Goal: Find specific page/section

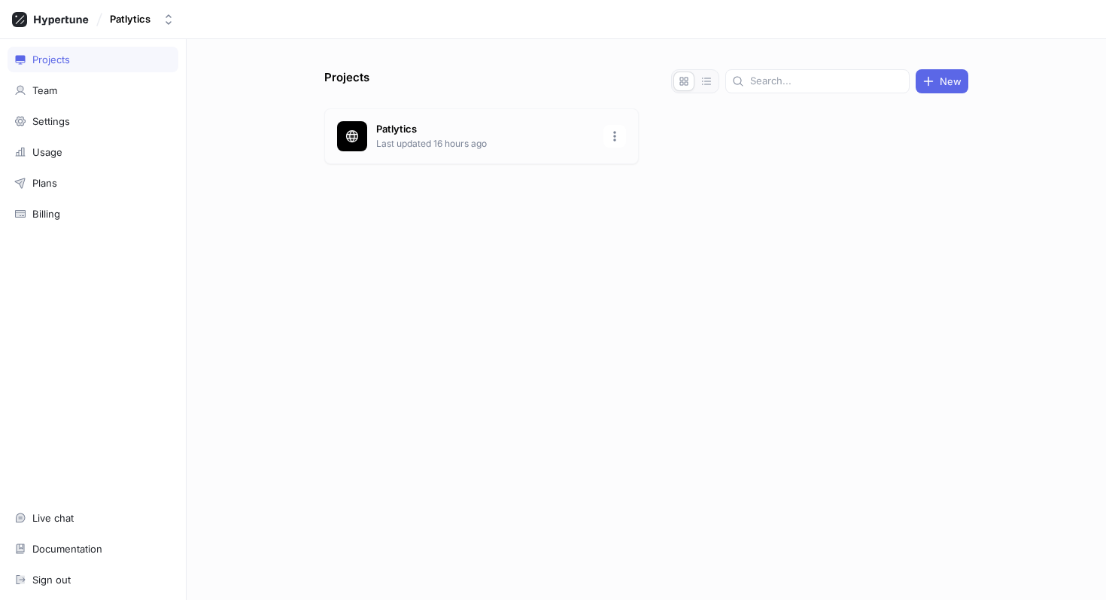
click at [405, 135] on p "Patlytics" at bounding box center [485, 129] width 218 height 15
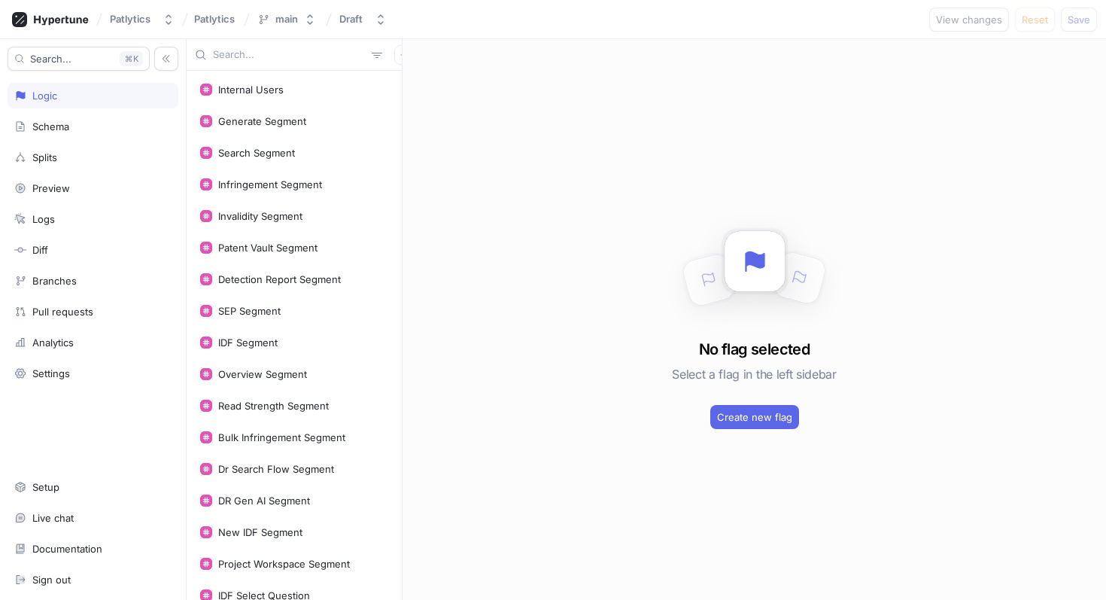
click at [262, 54] on input "text" at bounding box center [289, 54] width 153 height 15
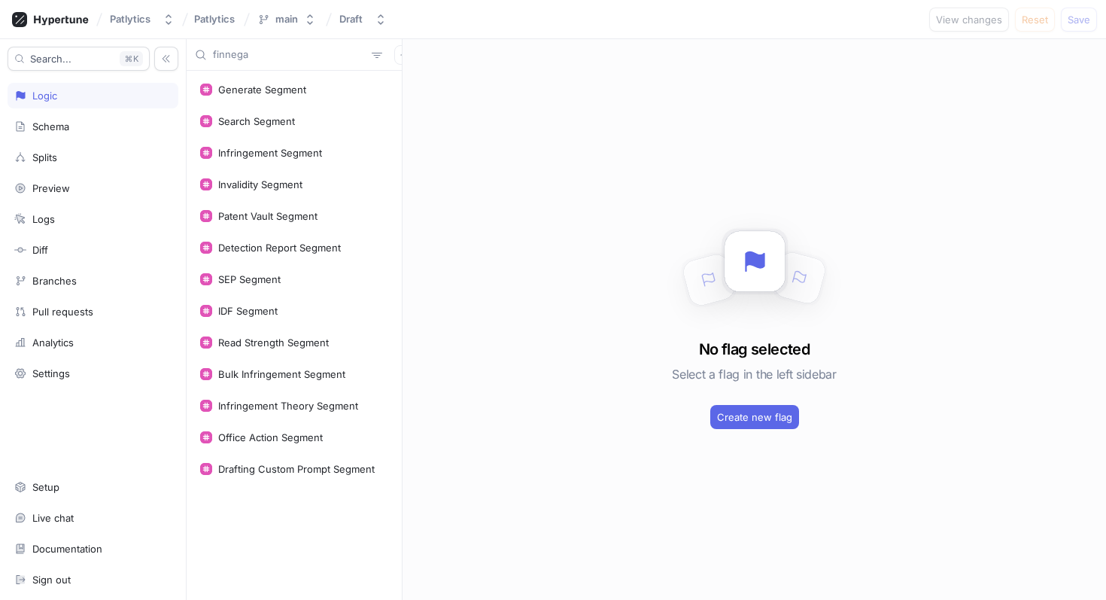
click at [285, 47] on input "finnega" at bounding box center [289, 54] width 153 height 15
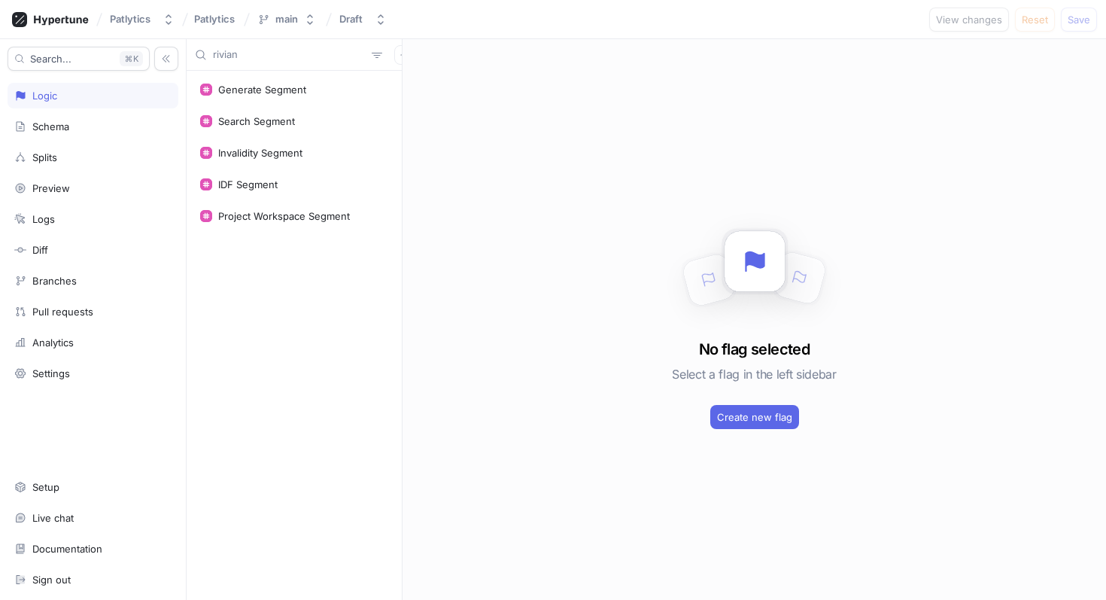
click at [284, 60] on input "rivian" at bounding box center [289, 54] width 153 height 15
type input "sheppar"
